Goal: Obtain resource: Obtain resource

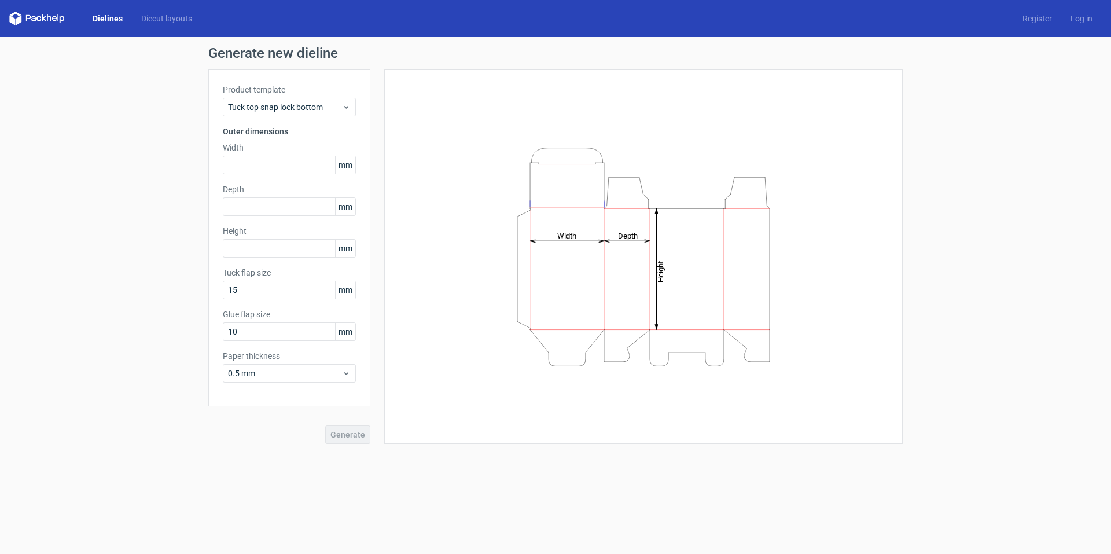
click at [344, 166] on span "mm" at bounding box center [345, 164] width 20 height 17
drag, startPoint x: 349, startPoint y: 164, endPoint x: 335, endPoint y: 164, distance: 14.5
click at [335, 164] on span "mm" at bounding box center [345, 164] width 20 height 17
click at [341, 163] on span "mm" at bounding box center [345, 164] width 20 height 17
click at [170, 154] on div "Generate new dieline Product template Tuck top snap lock bottom Outer dimension…" at bounding box center [555, 245] width 1111 height 416
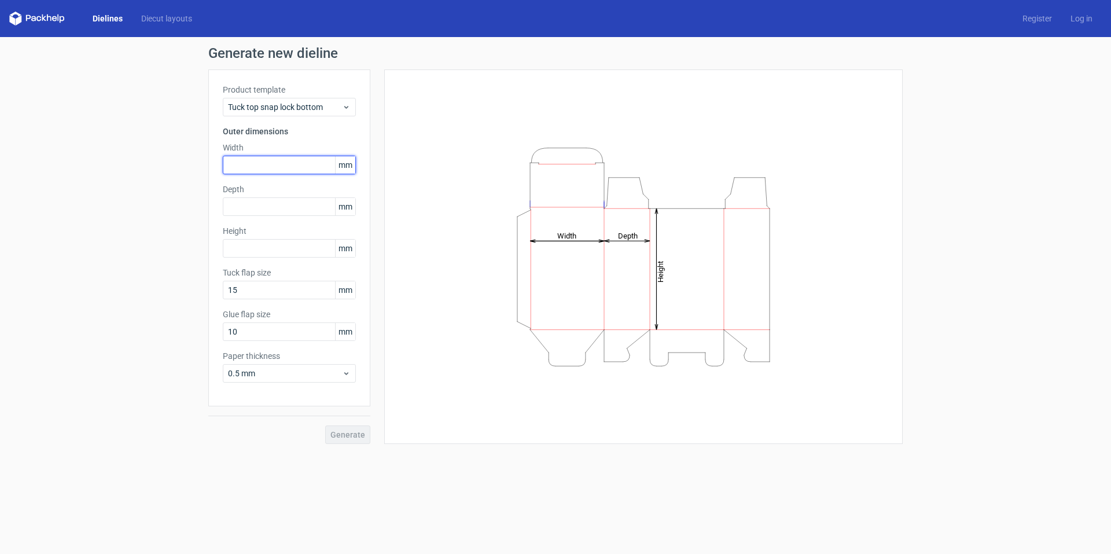
click at [275, 163] on input "text" at bounding box center [289, 165] width 133 height 19
paste input "1397"
drag, startPoint x: 275, startPoint y: 163, endPoint x: 155, endPoint y: 149, distance: 121.1
click at [155, 149] on div "Generate new dieline Product template Tuck top snap lock bottom Outer dimension…" at bounding box center [555, 245] width 1111 height 416
type input "139"
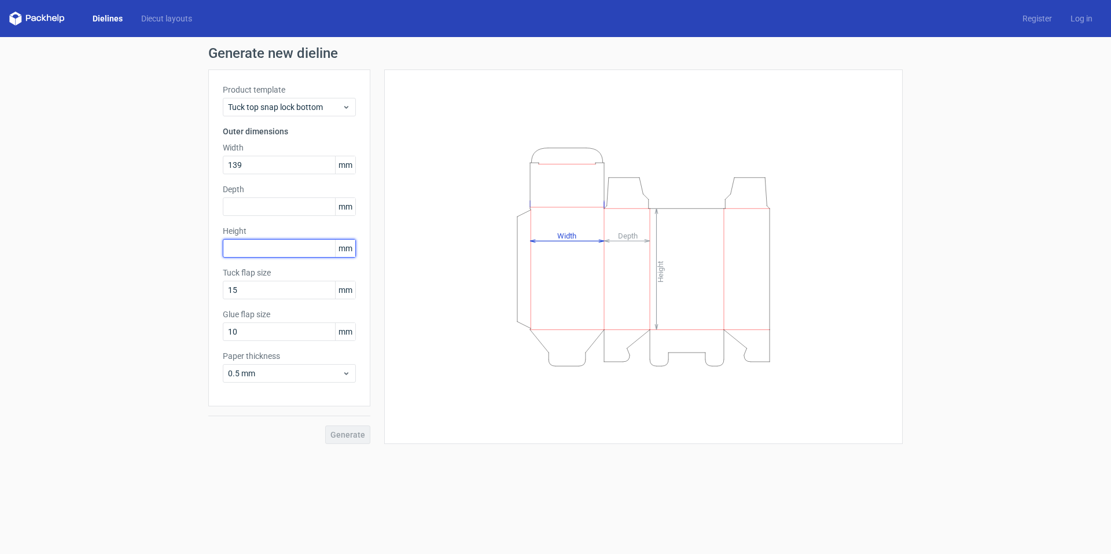
click at [252, 244] on input "text" at bounding box center [289, 248] width 133 height 19
type input "165"
click at [268, 203] on input "text" at bounding box center [289, 206] width 133 height 19
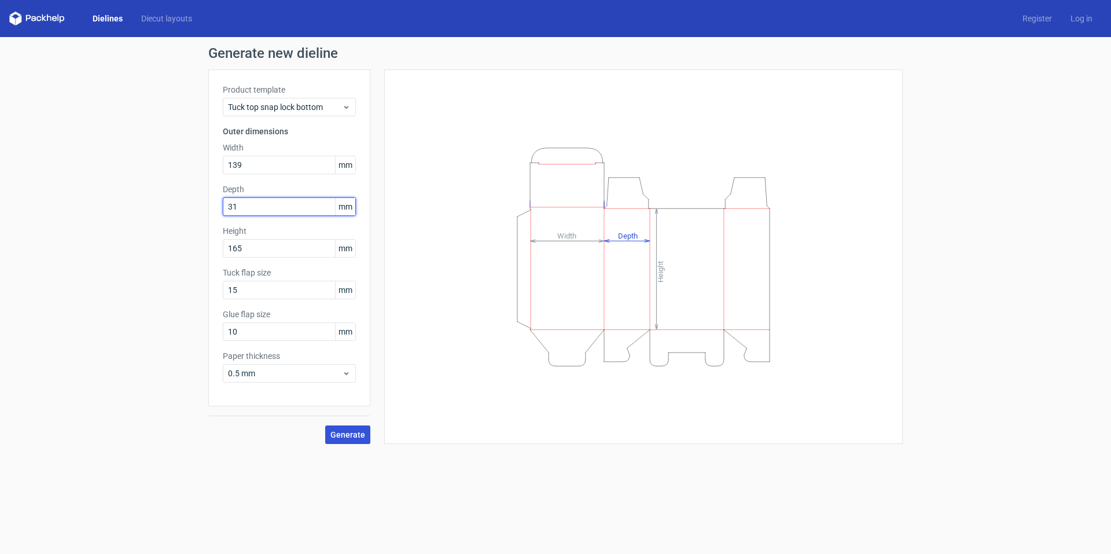
type input "31"
click at [352, 435] on span "Generate" at bounding box center [347, 435] width 35 height 8
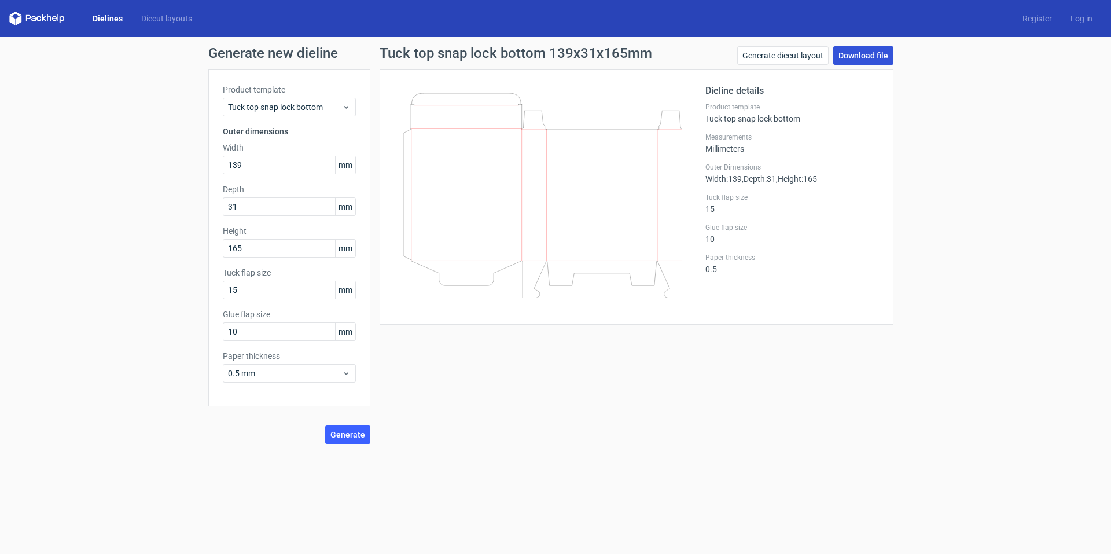
click at [855, 57] on link "Download file" at bounding box center [863, 55] width 60 height 19
